Goal: Transaction & Acquisition: Purchase product/service

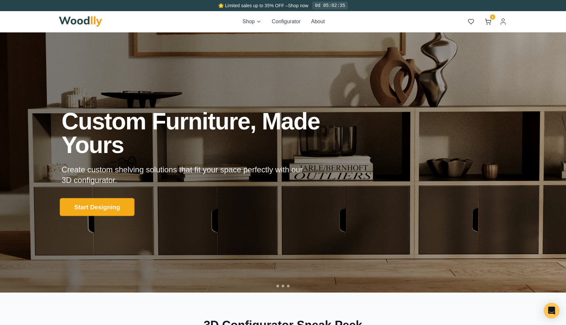
click at [126, 204] on button "Start Designing" at bounding box center [97, 207] width 75 height 18
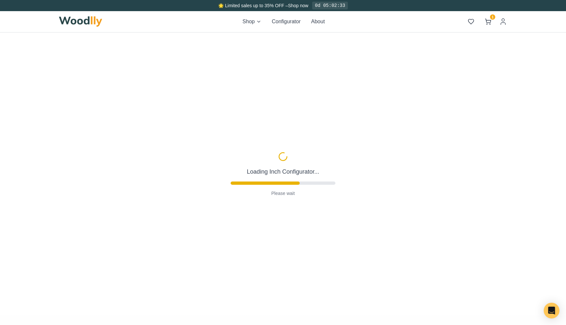
type input "56"
type input "2"
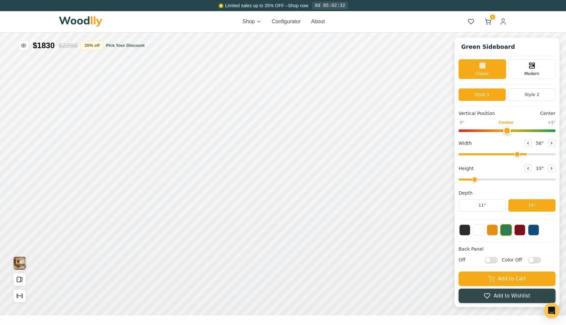
click at [516, 155] on input "range" at bounding box center [506, 154] width 97 height 2
drag, startPoint x: 516, startPoint y: 157, endPoint x: 565, endPoint y: 157, distance: 49.1
type input "72"
click at [555, 155] on input "range" at bounding box center [506, 154] width 97 height 2
click at [553, 167] on icon at bounding box center [551, 168] width 4 height 4
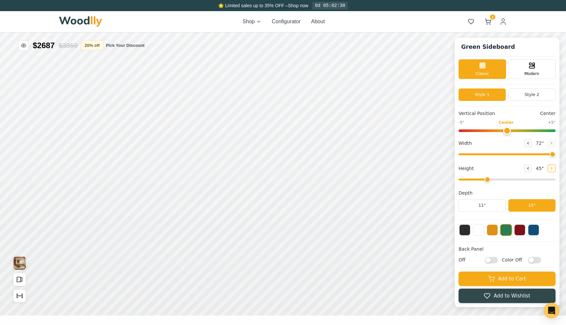
click at [553, 167] on icon at bounding box center [551, 168] width 4 height 4
type input "4"
click at [141, 135] on div "9" Compact" at bounding box center [140, 130] width 15 height 15
click at [158, 181] on div "12"" at bounding box center [158, 180] width 8 height 7
click at [158, 124] on div "12"" at bounding box center [155, 121] width 8 height 7
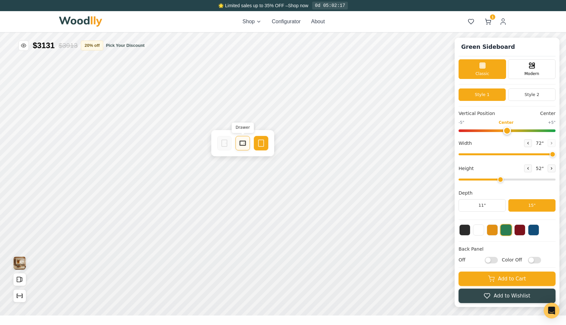
click at [245, 143] on rect at bounding box center [243, 143] width 6 height 5
click at [326, 143] on icon at bounding box center [329, 143] width 8 height 8
click at [367, 145] on div "Drawer" at bounding box center [373, 143] width 14 height 14
click at [355, 210] on div "Single Door" at bounding box center [354, 205] width 14 height 14
click at [496, 234] on button at bounding box center [491, 229] width 11 height 11
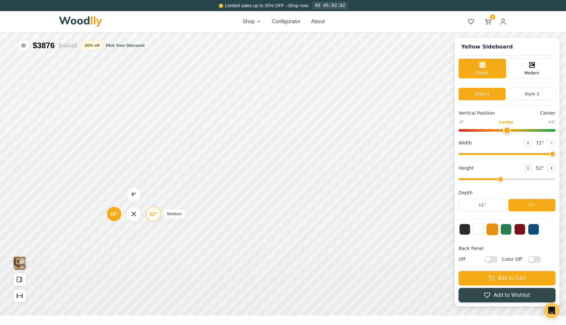
click at [149, 216] on div "12" Medium" at bounding box center [153, 213] width 15 height 15
drag, startPoint x: 507, startPoint y: 132, endPoint x: 435, endPoint y: 112, distance: 74.9
click at [458, 129] on input "range" at bounding box center [506, 130] width 97 height 3
click at [110, 209] on div "9" 12" 15"" at bounding box center [131, 181] width 65 height 65
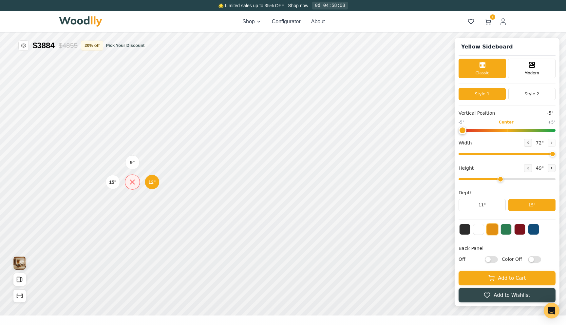
click at [128, 187] on div at bounding box center [132, 181] width 15 height 15
drag, startPoint x: 506, startPoint y: 131, endPoint x: 565, endPoint y: 135, distance: 59.0
type input "5"
click at [555, 132] on input "range" at bounding box center [506, 130] width 97 height 3
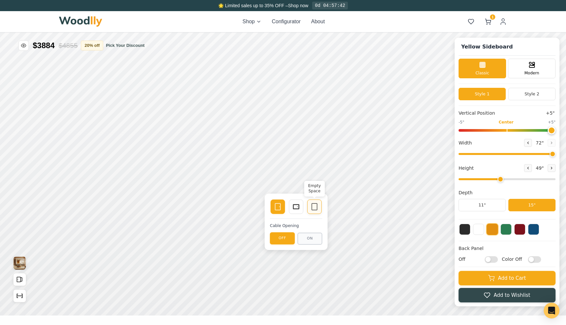
click at [312, 208] on icon at bounding box center [314, 207] width 8 height 8
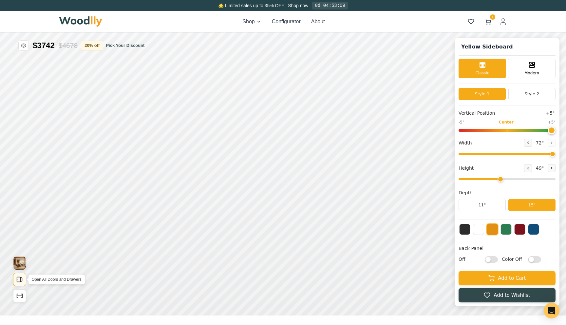
click at [18, 279] on icon "Open All Doors and Drawers" at bounding box center [19, 279] width 7 height 7
click at [20, 279] on icon "Open All Doors and Drawers" at bounding box center [19, 279] width 7 height 7
click at [22, 296] on icon "Show Dimensions" at bounding box center [20, 296] width 6 height 0
click at [527, 169] on icon at bounding box center [528, 168] width 4 height 4
click at [550, 170] on button at bounding box center [551, 168] width 8 height 8
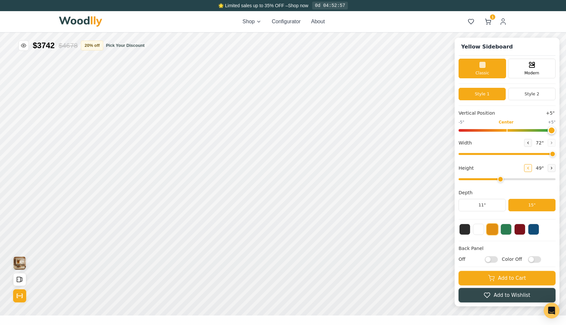
click at [526, 170] on button at bounding box center [528, 168] width 8 height 8
click at [553, 170] on button at bounding box center [551, 168] width 8 height 8
click at [19, 294] on icon "Show Dimensions" at bounding box center [19, 295] width 7 height 7
click at [529, 168] on icon at bounding box center [528, 168] width 4 height 4
click at [550, 169] on icon at bounding box center [551, 168] width 4 height 4
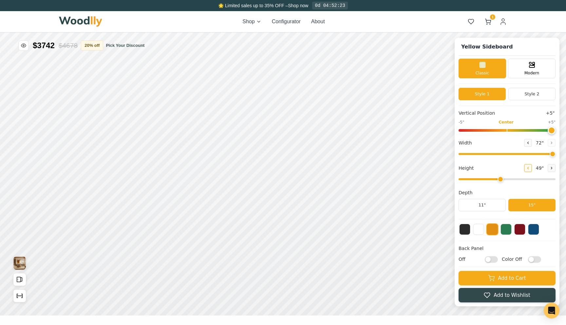
click at [531, 168] on button at bounding box center [528, 168] width 8 height 8
click at [550, 169] on icon at bounding box center [551, 168] width 4 height 4
click at [532, 168] on div "49 "" at bounding box center [539, 168] width 31 height 8
click at [530, 169] on button at bounding box center [528, 168] width 8 height 8
type input "3"
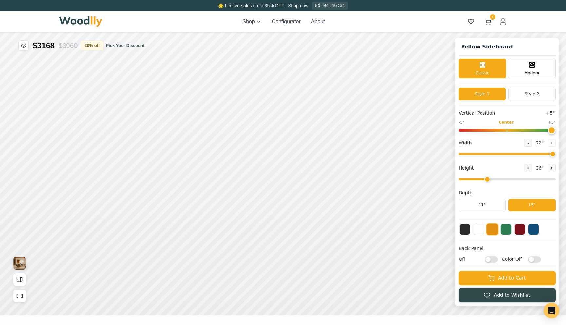
click at [528, 262] on label "Color Off" at bounding box center [520, 259] width 39 height 7
click at [528, 262] on input "Color Off" at bounding box center [534, 259] width 13 height 7
click at [528, 262] on label "Color On" at bounding box center [520, 259] width 39 height 7
click at [528, 262] on input "Color On" at bounding box center [534, 259] width 13 height 7
click at [528, 262] on label "Color Off" at bounding box center [520, 259] width 39 height 7
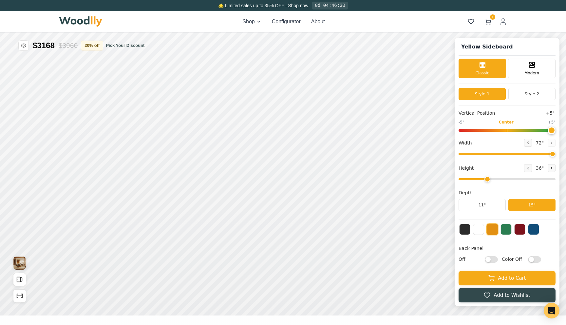
click at [528, 262] on input "Color Off" at bounding box center [534, 259] width 13 height 7
checkbox input "true"
click at [254, 222] on button "ON" at bounding box center [257, 225] width 25 height 12
type input "72"
drag, startPoint x: 547, startPoint y: 154, endPoint x: 565, endPoint y: 171, distance: 25.2
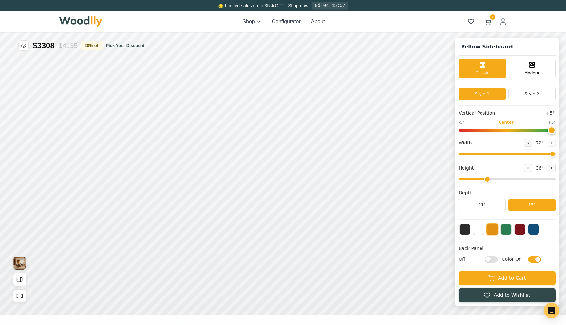
click at [555, 155] on input "range" at bounding box center [506, 154] width 97 height 2
click at [21, 278] on icon "Open All Doors and Drawers" at bounding box center [19, 279] width 7 height 7
click at [21, 278] on icon "Open All Doors and Drawers" at bounding box center [22, 280] width 2 height 4
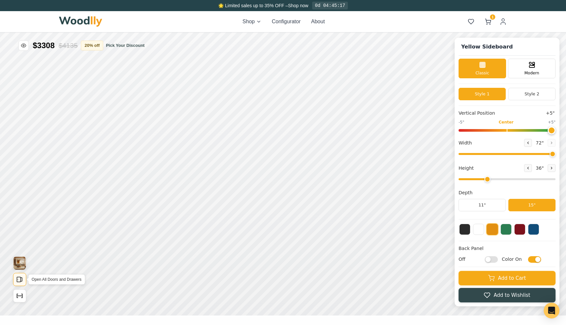
click at [21, 278] on icon "Open All Doors and Drawers" at bounding box center [22, 280] width 2 height 4
click at [15, 283] on button "Open All Doors and Drawers" at bounding box center [19, 279] width 13 height 13
click at [15, 283] on button "Close All Doors and Drawers" at bounding box center [19, 279] width 13 height 13
click at [25, 277] on button "Open All Doors and Drawers" at bounding box center [19, 279] width 13 height 13
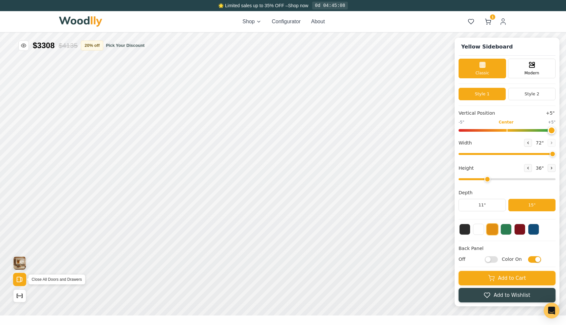
click at [25, 277] on button "Close All Doors and Drawers" at bounding box center [19, 279] width 13 height 13
click at [98, 45] on button "20 % off" at bounding box center [92, 45] width 22 height 10
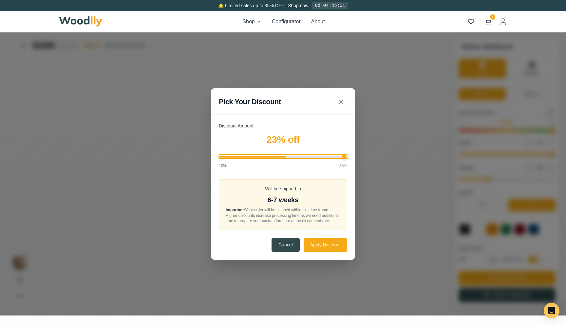
drag, startPoint x: 285, startPoint y: 153, endPoint x: 398, endPoint y: 154, distance: 112.3
type input "35"
click at [347, 155] on input "Discount Amount" at bounding box center [283, 156] width 128 height 2
click at [317, 247] on button "Apply Discount" at bounding box center [325, 244] width 44 height 14
